Goal: Information Seeking & Learning: Understand process/instructions

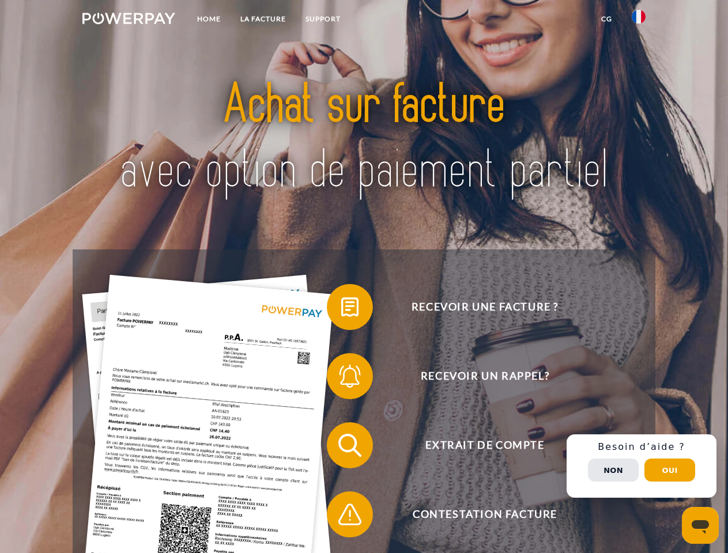
click at [129, 20] on img at bounding box center [128, 19] width 93 height 12
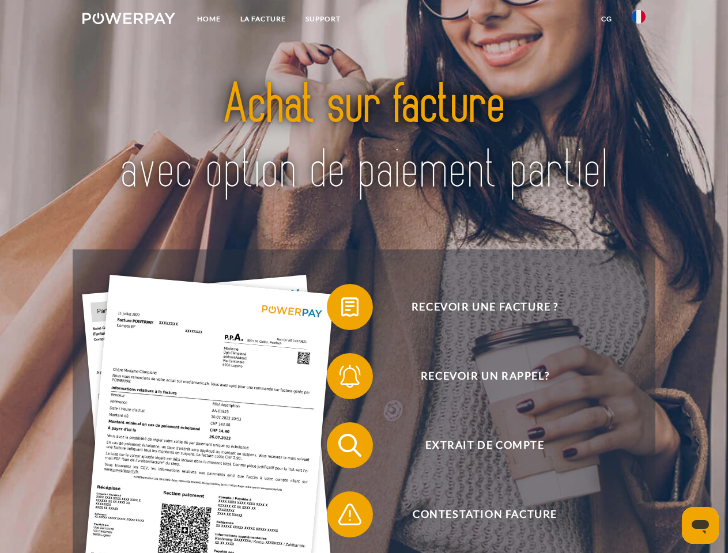
click at [639, 20] on img at bounding box center [639, 17] width 14 height 14
click at [606, 19] on link "CG" at bounding box center [606, 19] width 31 height 21
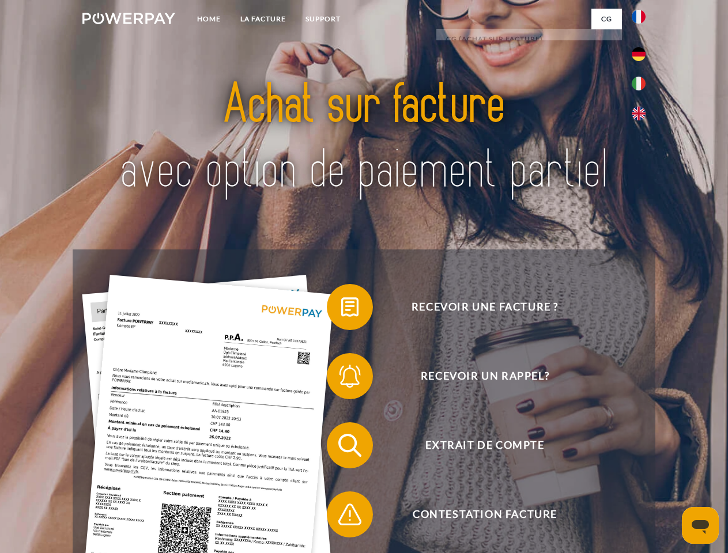
click at [341, 309] on span at bounding box center [333, 307] width 58 height 58
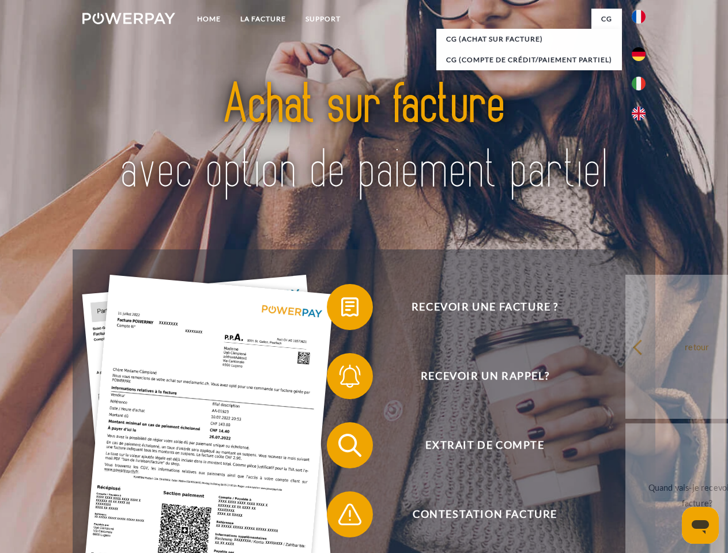
click at [341, 379] on span at bounding box center [333, 377] width 58 height 58
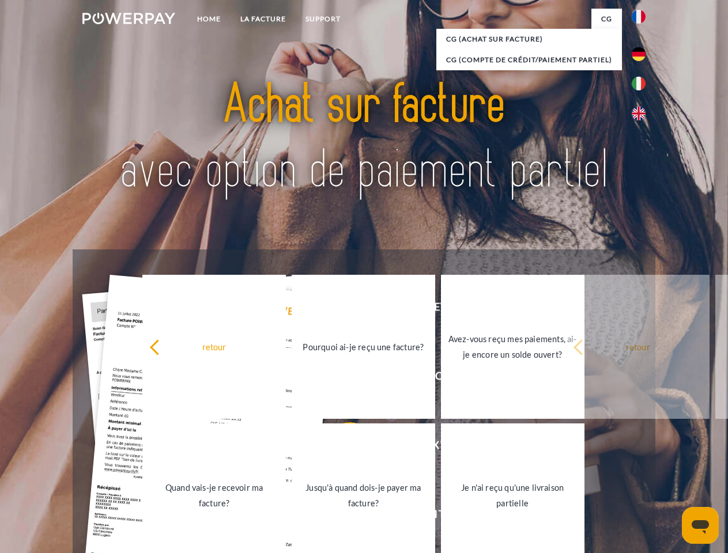
click at [341, 448] on link "Jusqu'à quand dois-je payer ma facture?" at bounding box center [364, 496] width 144 height 144
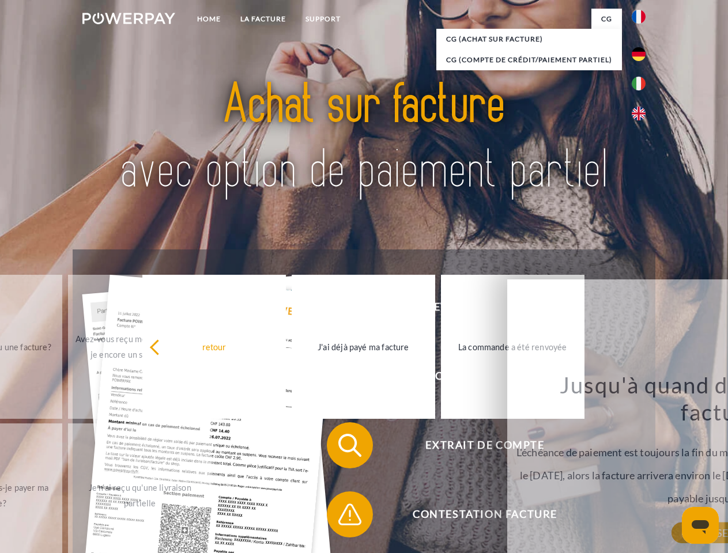
click at [341, 517] on span at bounding box center [333, 515] width 58 height 58
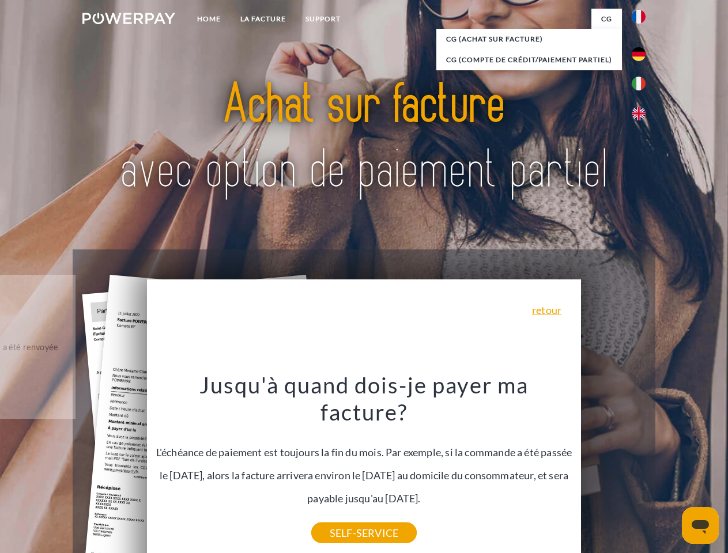
click at [641, 466] on div "Recevoir une facture ? Recevoir un rappel? Extrait de compte retour" at bounding box center [364, 480] width 582 height 461
click at [613, 469] on span "Extrait de compte" at bounding box center [484, 445] width 282 height 46
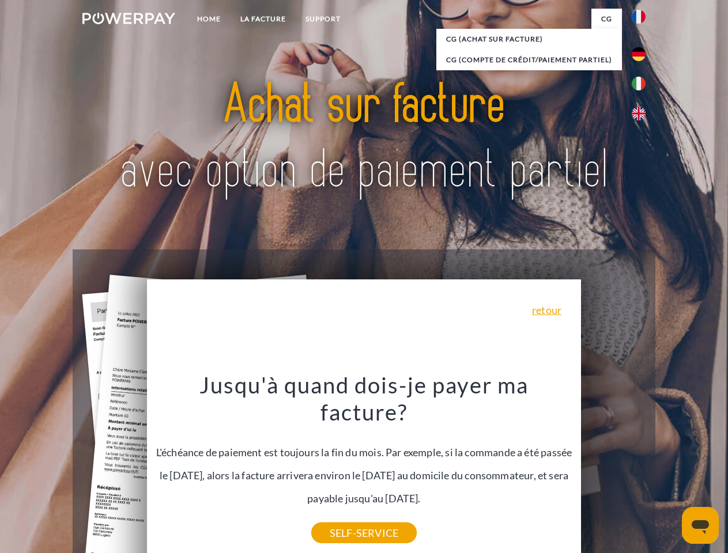
click at [670, 470] on header "Home LA FACTURE Support" at bounding box center [364, 398] width 728 height 796
